Goal: Task Accomplishment & Management: Manage account settings

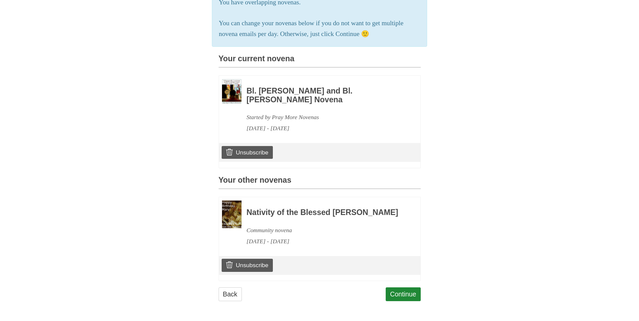
scroll to position [146, 0]
drag, startPoint x: 259, startPoint y: 267, endPoint x: 358, endPoint y: 38, distance: 249.4
click at [259, 267] on link "Unsubscribe" at bounding box center [247, 265] width 51 height 13
drag, startPoint x: 248, startPoint y: 264, endPoint x: 363, endPoint y: 35, distance: 256.5
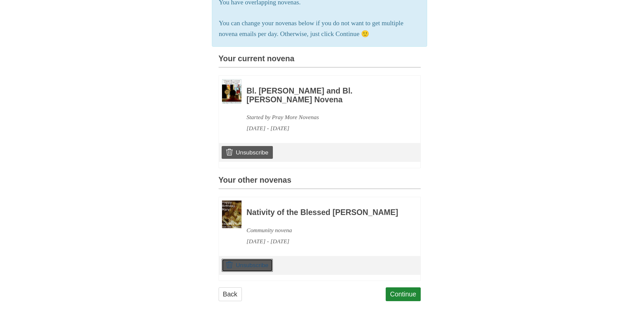
click at [248, 264] on link "Unsubscribe" at bounding box center [247, 265] width 51 height 13
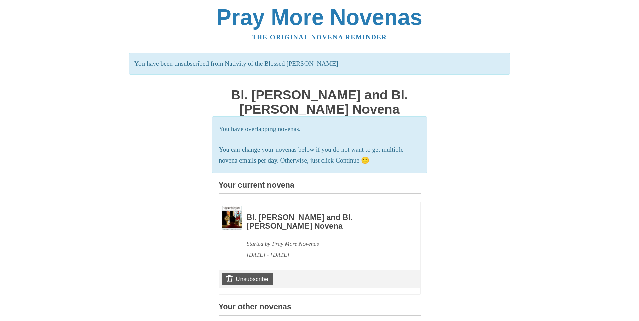
scroll to position [135, 0]
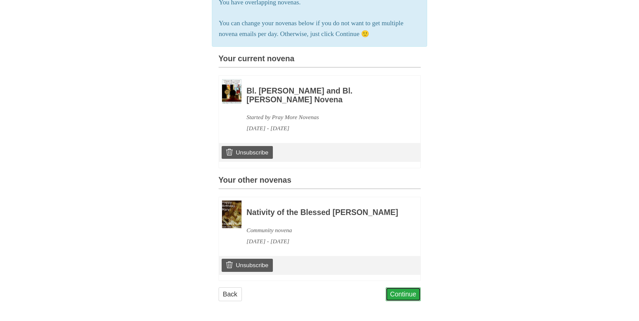
click at [417, 302] on link "Continue" at bounding box center [403, 295] width 35 height 14
